Goal: Information Seeking & Learning: Learn about a topic

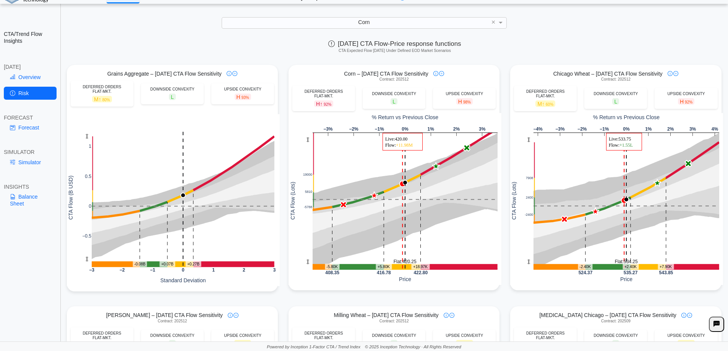
scroll to position [12, 0]
click at [50, 160] on link "Simulator" at bounding box center [30, 162] width 53 height 13
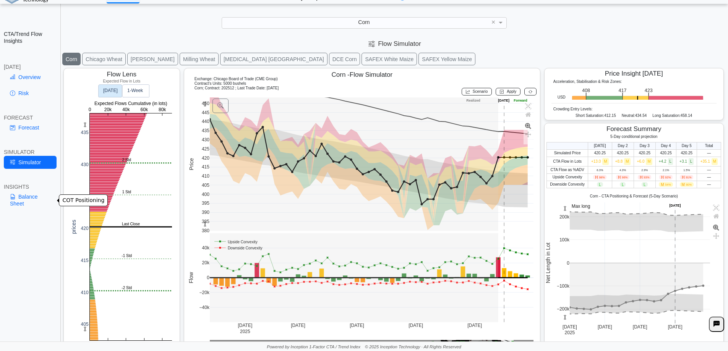
click at [35, 195] on link "Balance Sheet" at bounding box center [30, 200] width 53 height 20
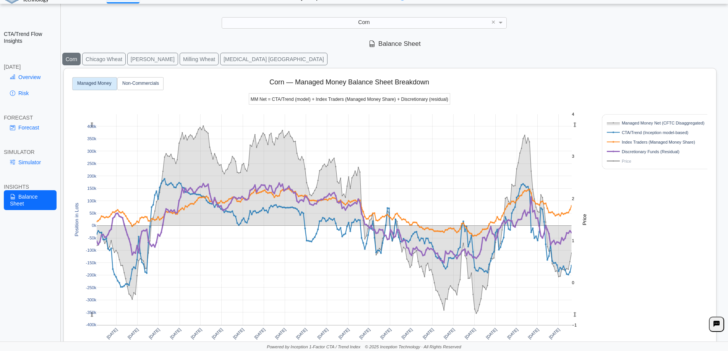
click at [620, 162] on rect at bounding box center [653, 160] width 97 height 7
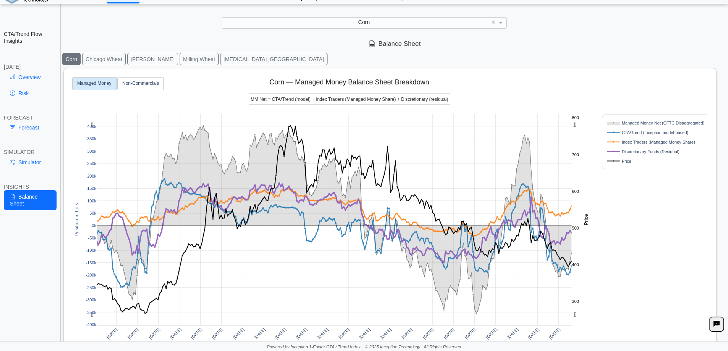
click at [645, 143] on rect at bounding box center [653, 141] width 97 height 7
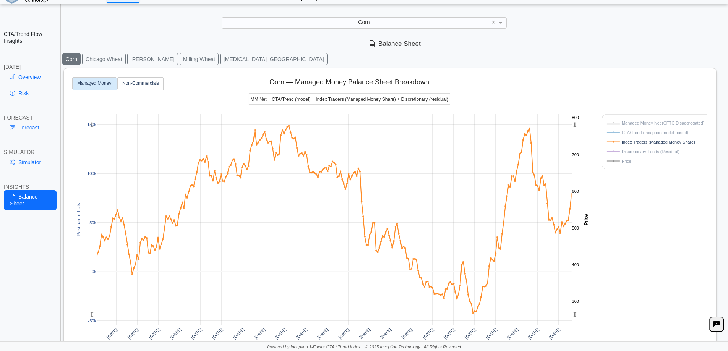
click at [645, 143] on rect at bounding box center [653, 141] width 97 height 7
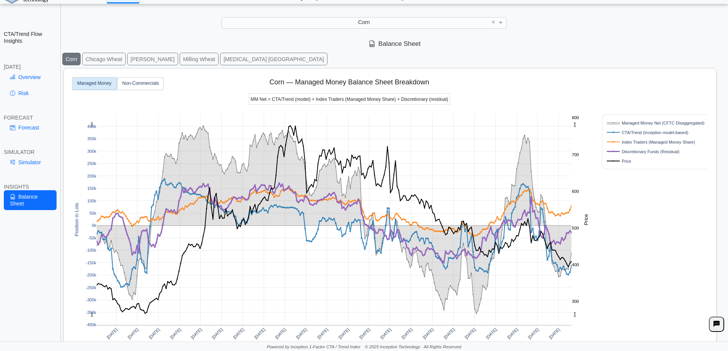
click at [625, 161] on rect at bounding box center [653, 160] width 97 height 7
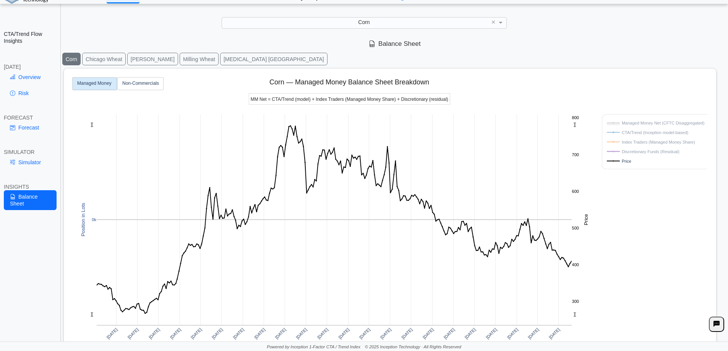
click at [636, 143] on rect at bounding box center [653, 141] width 97 height 7
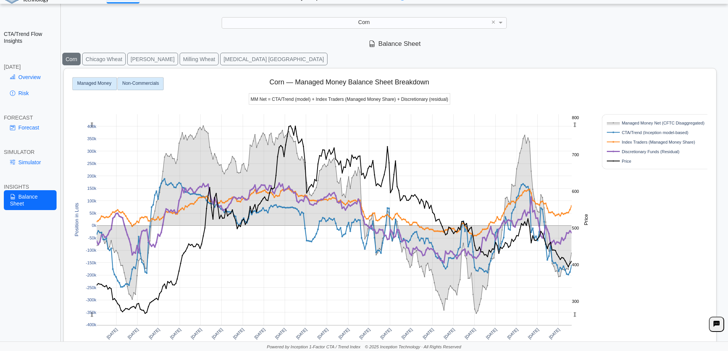
click at [136, 83] on text "Non-Commercials" at bounding box center [140, 83] width 37 height 5
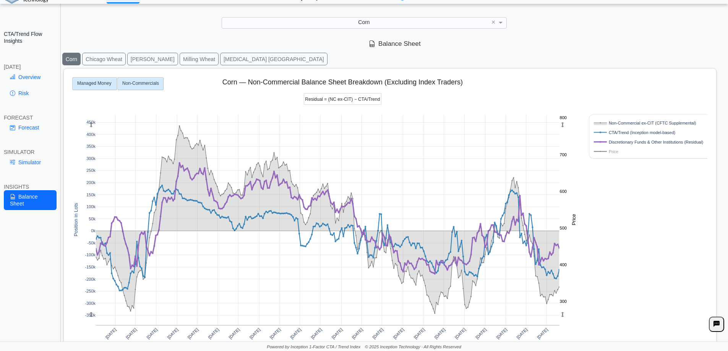
click at [102, 85] on text "Managed Money" at bounding box center [94, 83] width 34 height 5
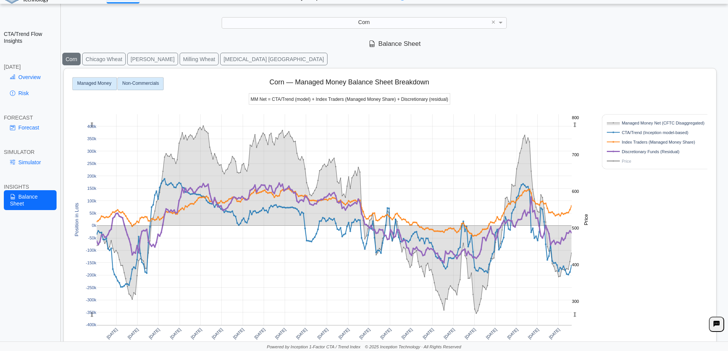
click at [127, 87] on rect at bounding box center [141, 84] width 46 height 13
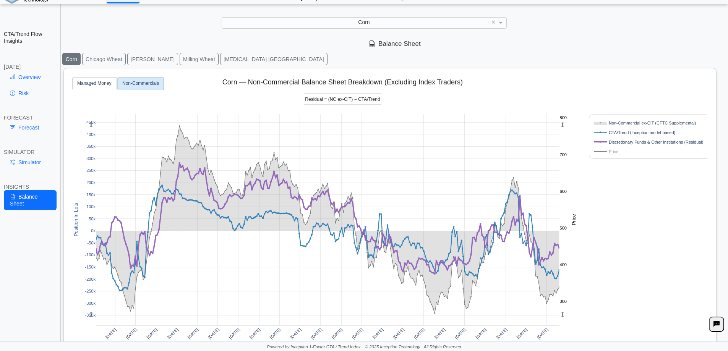
click at [621, 152] on rect at bounding box center [647, 151] width 110 height 7
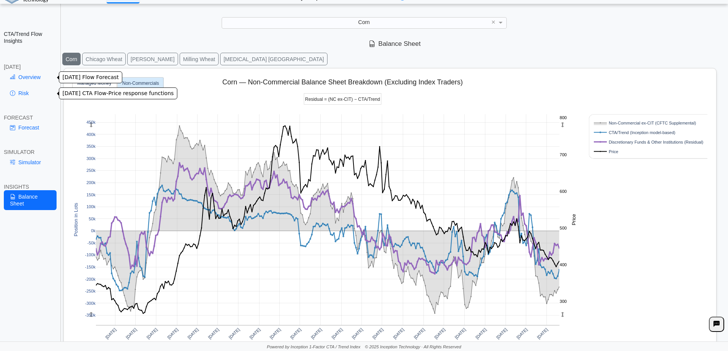
click at [36, 81] on link "Overview" at bounding box center [30, 77] width 53 height 13
